Goal: Task Accomplishment & Management: Use online tool/utility

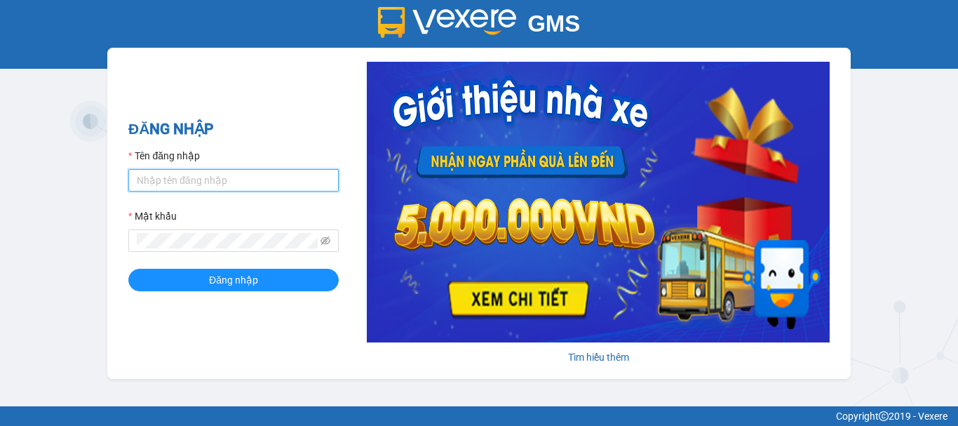
click at [260, 180] on input "Tên đăng nhập" at bounding box center [233, 180] width 210 height 22
type input "quy0946071983.vinhquang"
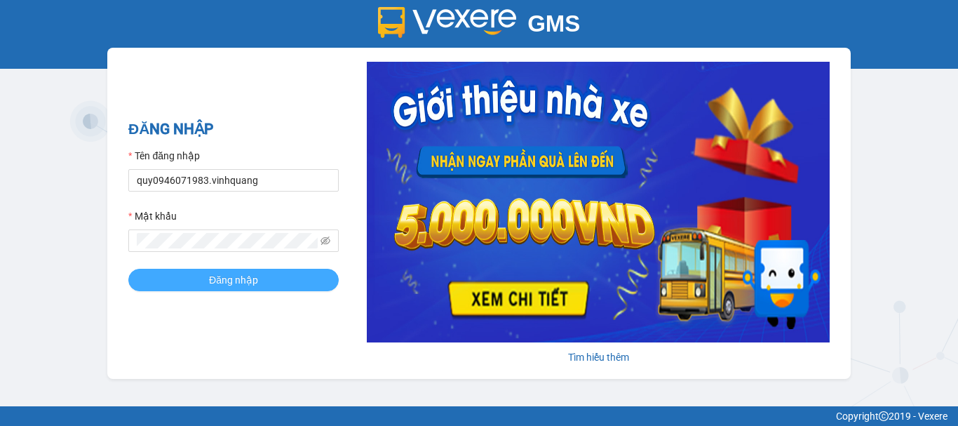
click at [267, 287] on button "Đăng nhập" at bounding box center [233, 280] width 210 height 22
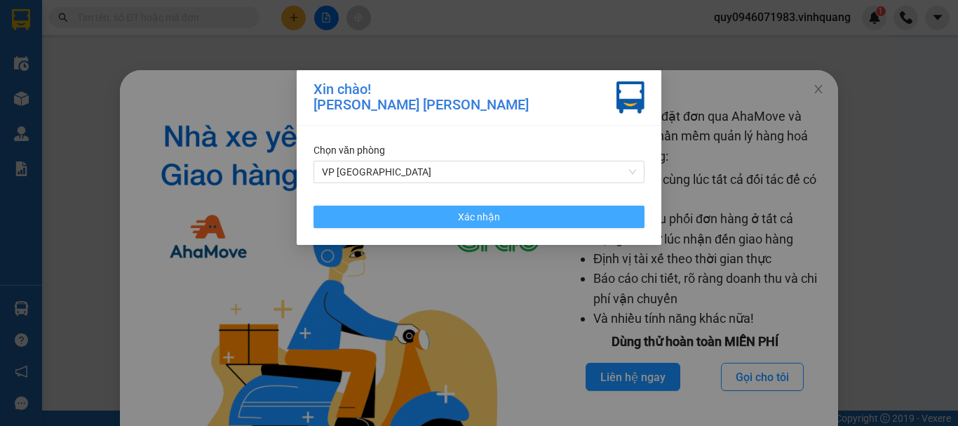
click at [503, 215] on button "Xác nhận" at bounding box center [479, 217] width 331 height 22
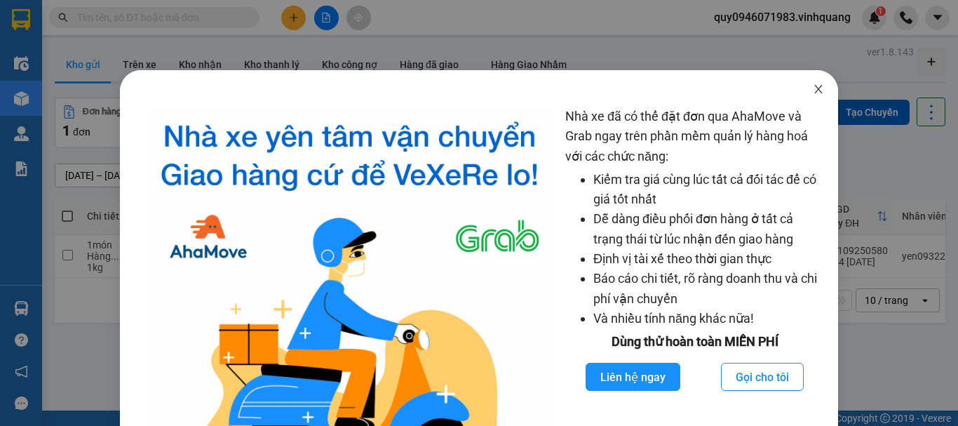
click at [813, 86] on icon "close" at bounding box center [818, 88] width 11 height 11
